Goal: Information Seeking & Learning: Learn about a topic

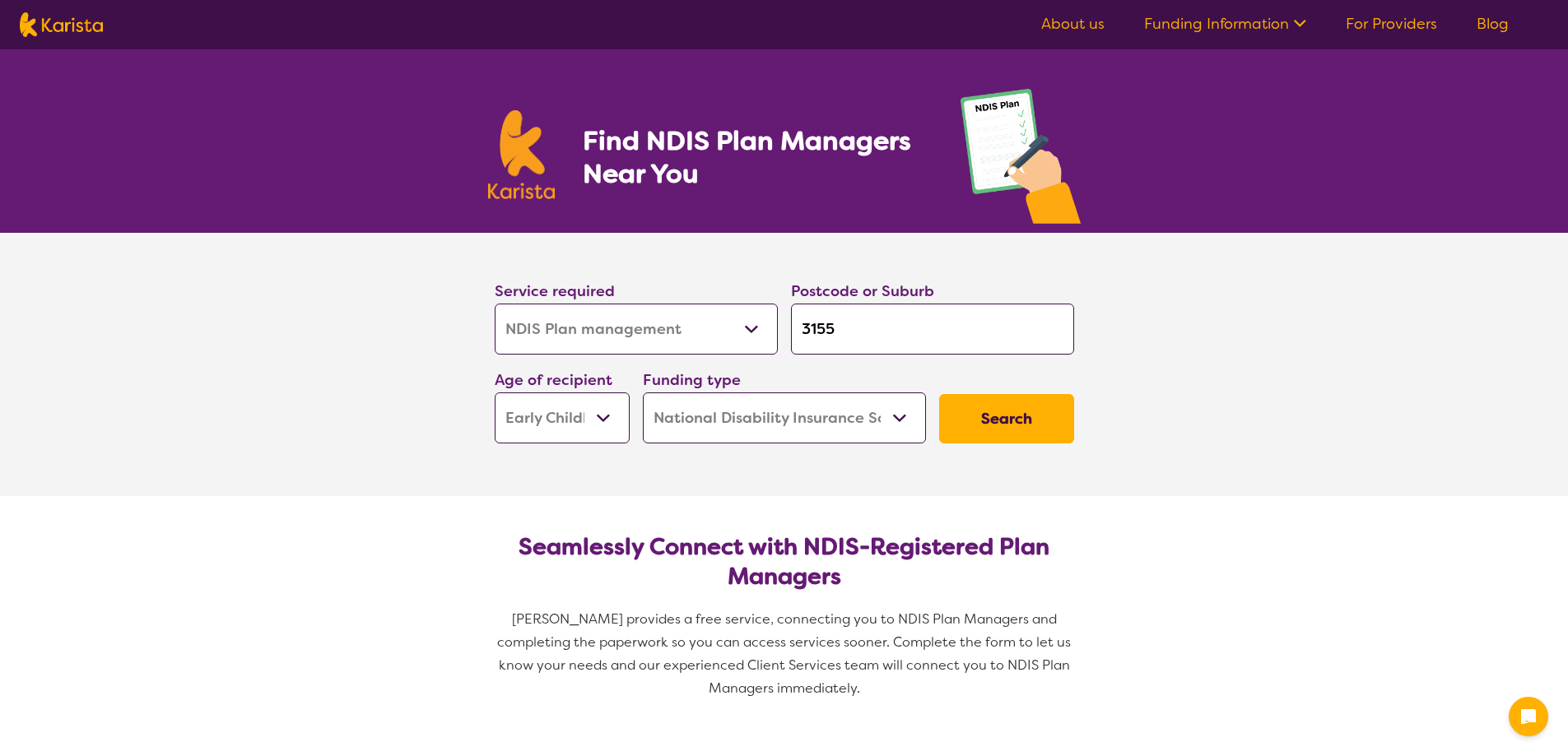
select select "NDIS Plan management"
select select "EC"
select select "NDIS"
select select "NDIS Plan management"
select select "EC"
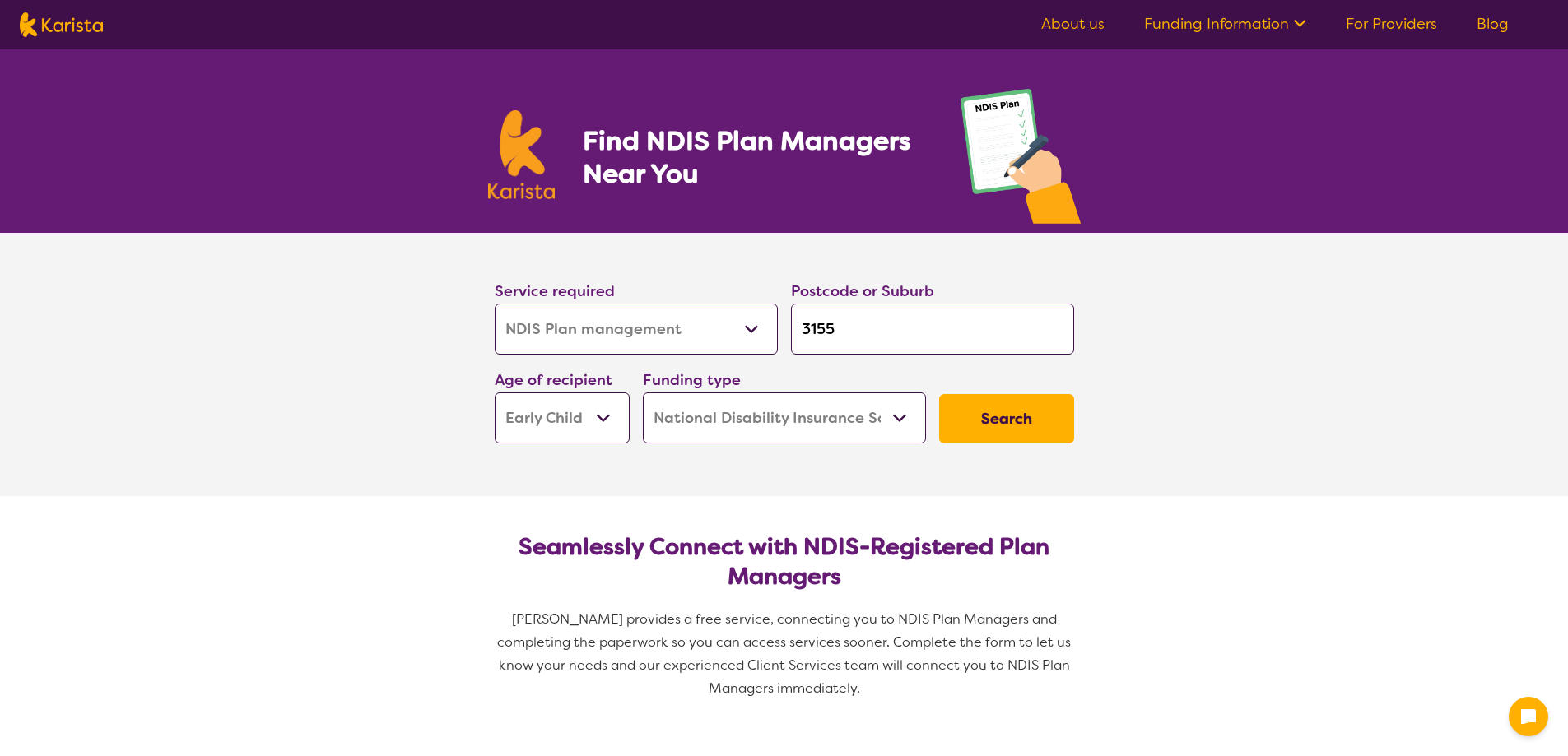
select select "NDIS"
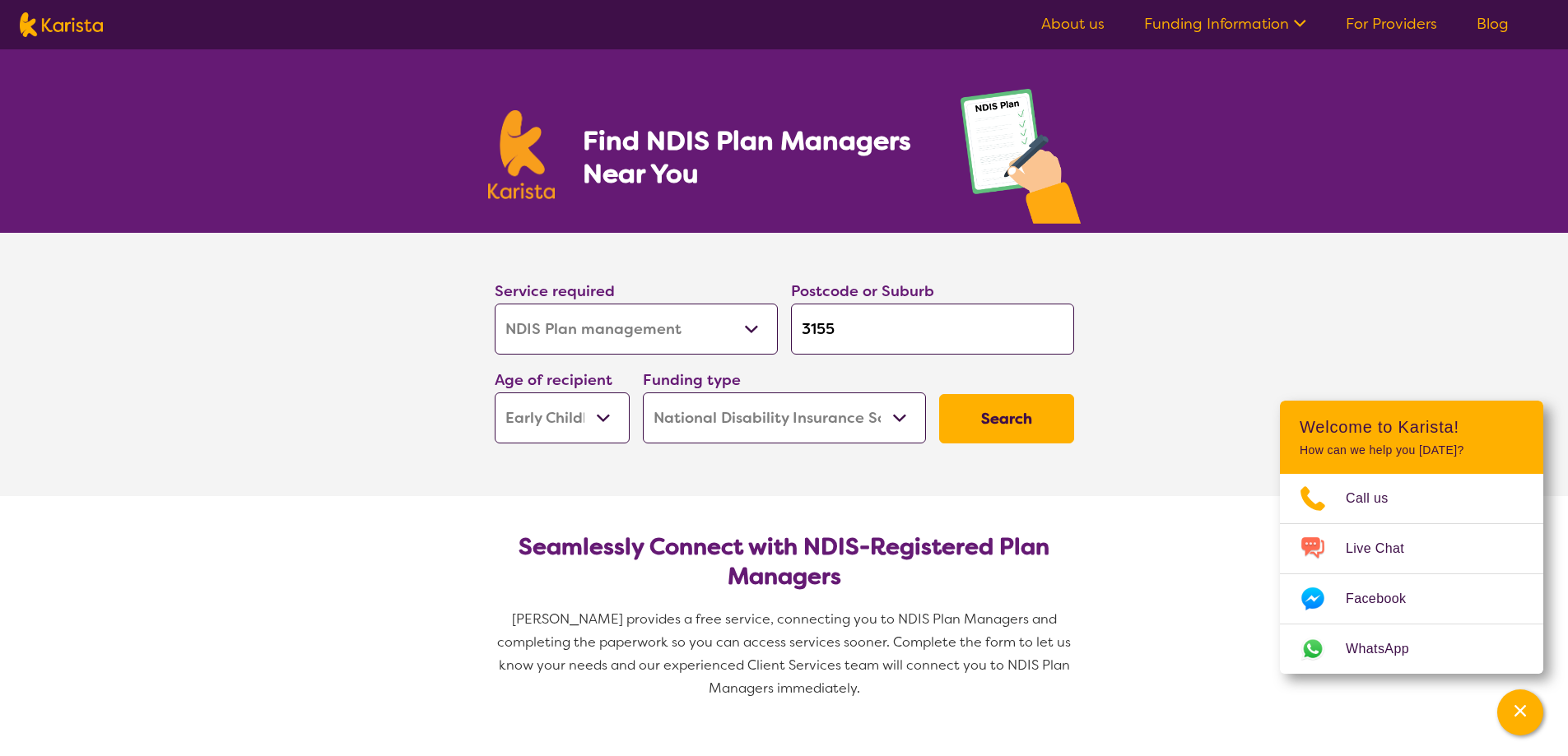
select select "Key Worker"
click at [495, 304] on select "Allied Health Assistant Assessment ([MEDICAL_DATA] or [MEDICAL_DATA]) Behaviour…" at bounding box center [637, 329] width 284 height 51
select select "Key Worker"
click at [611, 415] on select "Early Childhood - 0 to 9 Child - 10 to 11 Adolescent - 12 to 17 Adult - 18 to 6…" at bounding box center [562, 418] width 135 height 51
click at [495, 393] on select "Early Childhood - 0 to 9 Child - 10 to 11 Adolescent - 12 to 17 Adult - 18 to 6…" at bounding box center [562, 418] width 135 height 51
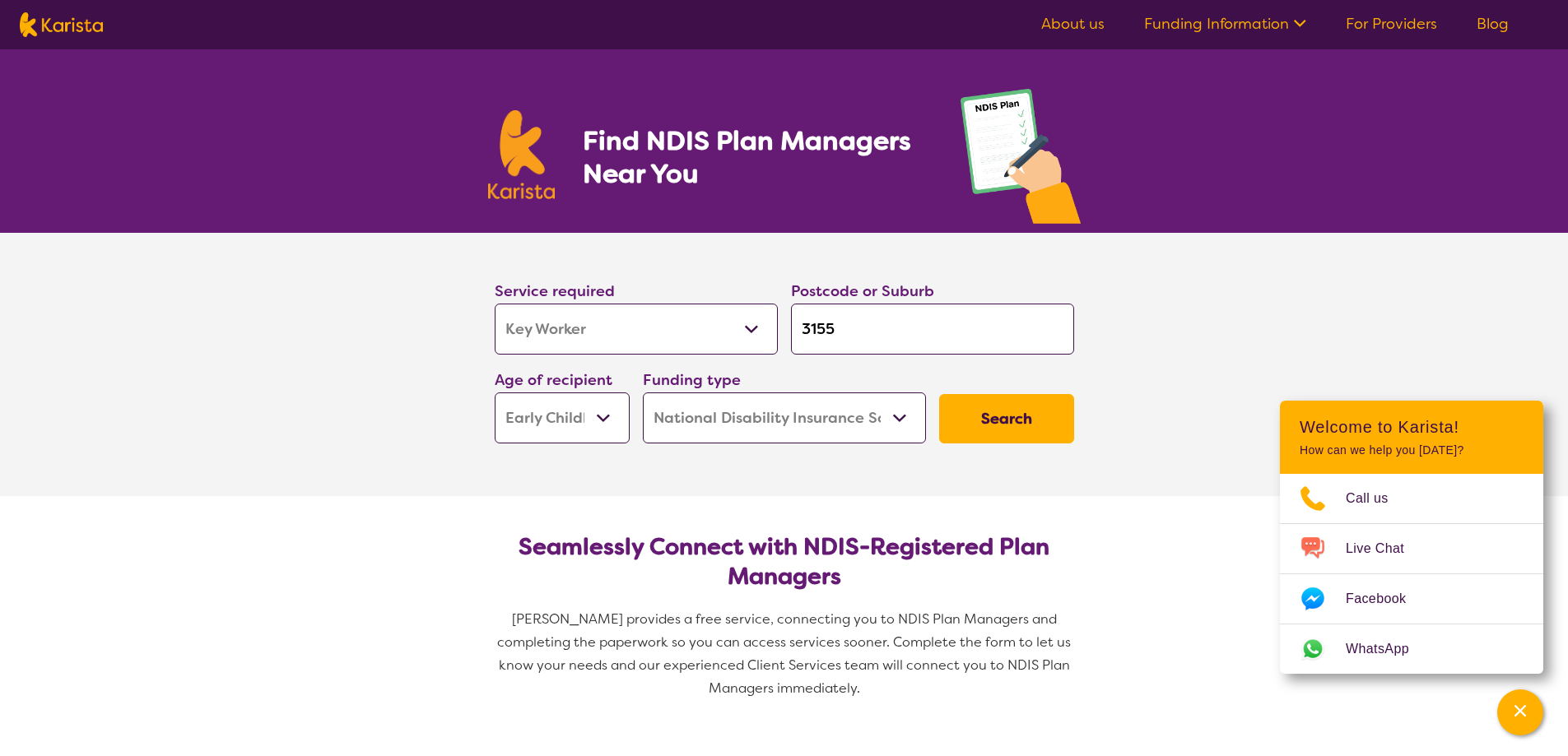
click at [977, 417] on button "Search" at bounding box center [1006, 418] width 135 height 49
select select "NDIS Plan management"
select select "EC"
select select "NDIS"
select select "NDIS Plan management"
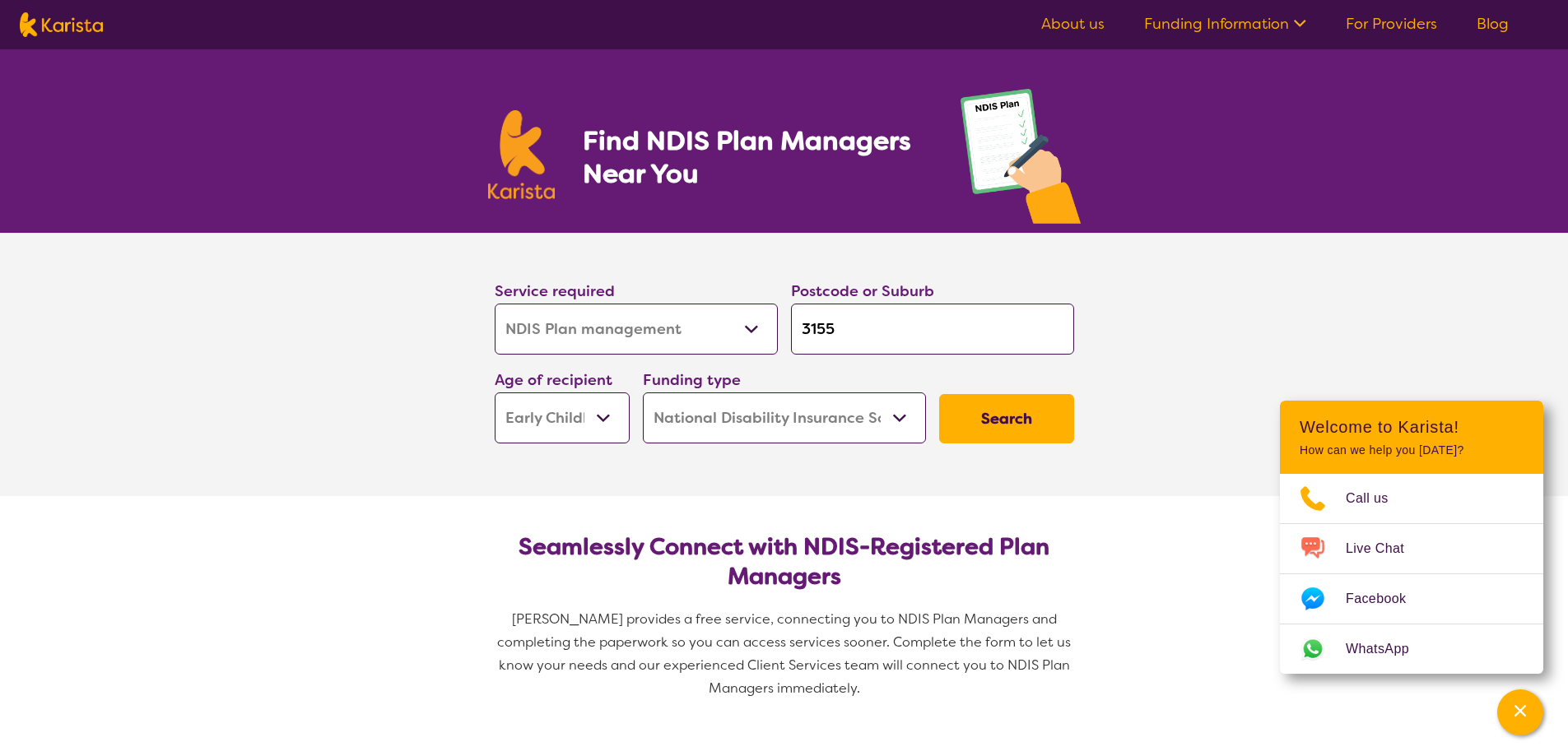
select select "EC"
select select "NDIS"
